Goal: Information Seeking & Learning: Learn about a topic

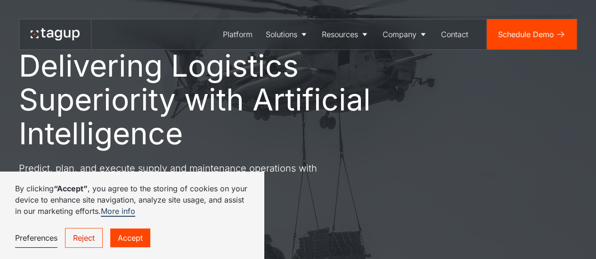
click at [132, 233] on link "Accept" at bounding box center [130, 238] width 40 height 19
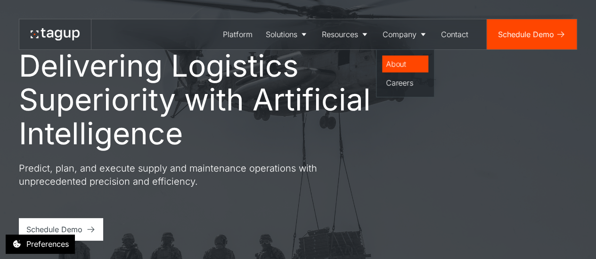
click at [402, 65] on div "About" at bounding box center [405, 63] width 39 height 11
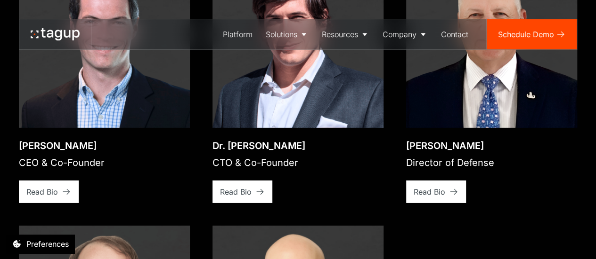
scroll to position [1386, 0]
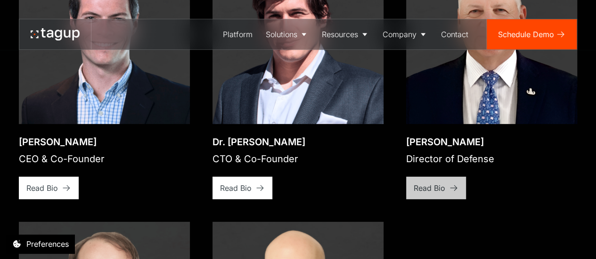
click at [429, 183] on div "Read Bio" at bounding box center [429, 188] width 32 height 11
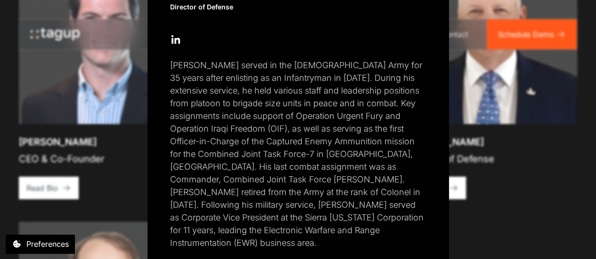
scroll to position [226, 0]
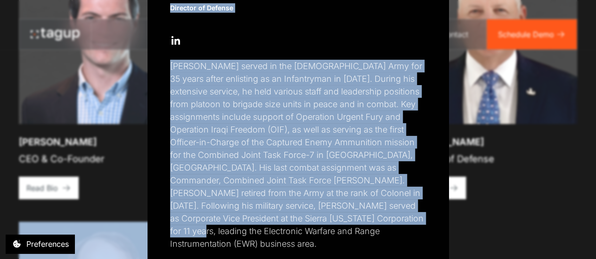
drag, startPoint x: 588, startPoint y: 223, endPoint x: 596, endPoint y: 161, distance: 61.8
click at [587, 136] on div "Close popup Paul Plemmons Director of Defense Open Open Twitter profile Send Em…" at bounding box center [298, 129] width 596 height 259
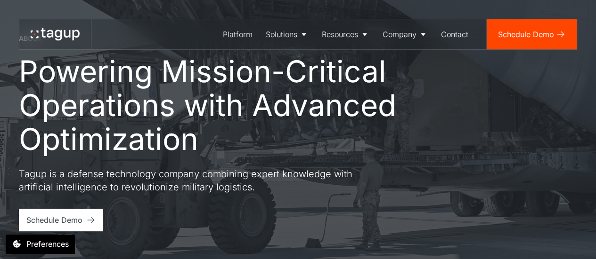
scroll to position [0, 0]
